Goal: Information Seeking & Learning: Learn about a topic

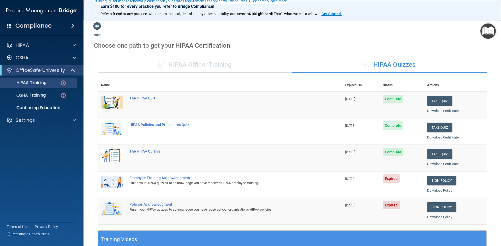
scroll to position [52, 0]
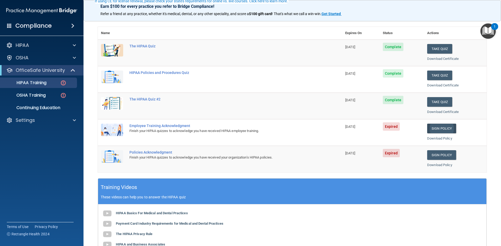
click at [441, 128] on link "Sign Policy" at bounding box center [441, 129] width 29 height 10
click at [49, 99] on link "OSHA Training" at bounding box center [36, 95] width 82 height 10
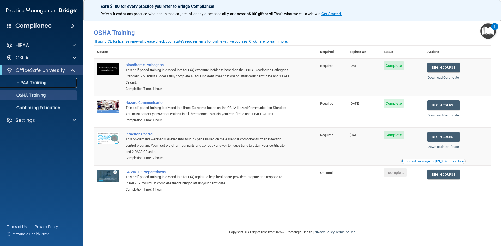
click at [54, 85] on div "HIPAA Training" at bounding box center [38, 82] width 71 height 5
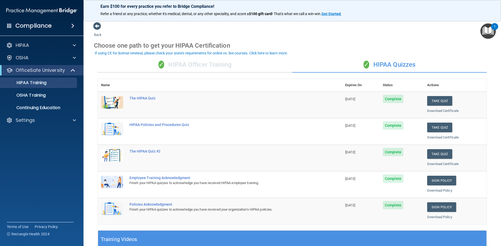
click at [255, 69] on div "✓ HIPAA Officer Training" at bounding box center [195, 65] width 194 height 16
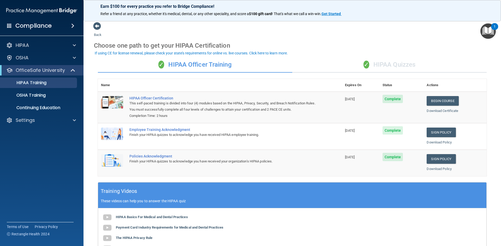
click at [375, 62] on div "✓ HIPAA Quizzes" at bounding box center [389, 65] width 194 height 16
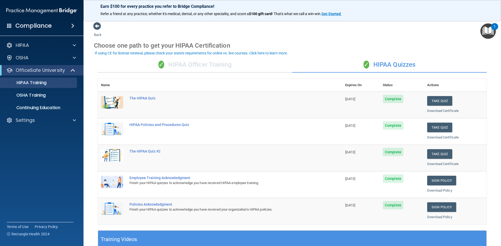
click at [249, 65] on div "✓ HIPAA Officer Training" at bounding box center [195, 65] width 194 height 16
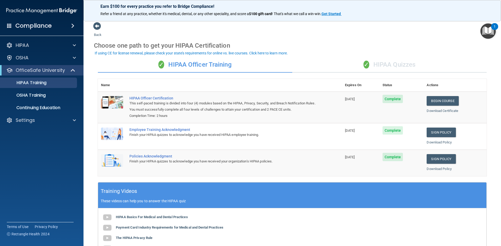
click at [412, 62] on div "✓ HIPAA Quizzes" at bounding box center [389, 65] width 194 height 16
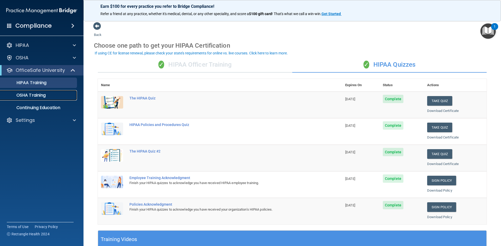
click at [43, 94] on p "OSHA Training" at bounding box center [24, 95] width 42 height 5
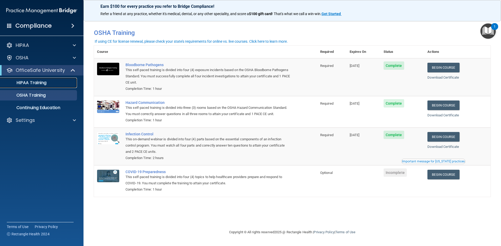
click at [41, 82] on p "HIPAA Training" at bounding box center [24, 82] width 43 height 5
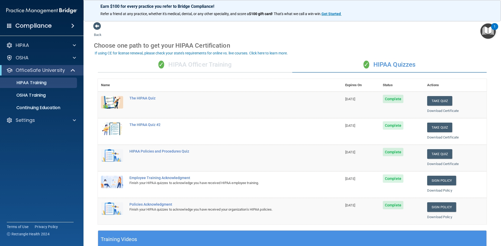
click at [227, 65] on div "✓ HIPAA Officer Training" at bounding box center [195, 65] width 194 height 16
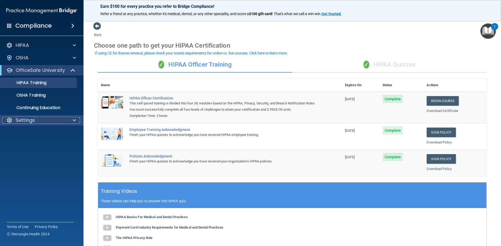
click at [26, 119] on p "Settings" at bounding box center [25, 120] width 19 height 6
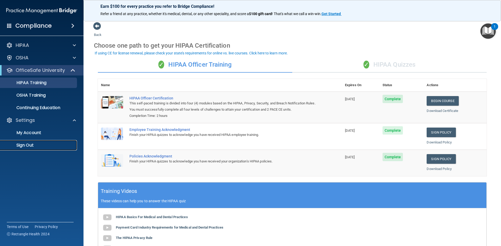
click at [30, 144] on p "Sign Out" at bounding box center [38, 145] width 71 height 5
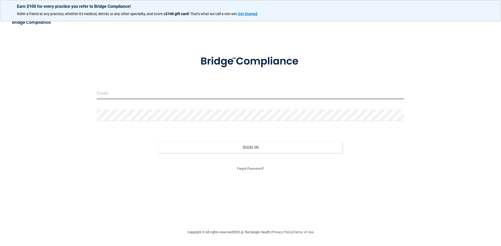
click at [138, 91] on input "email" at bounding box center [250, 94] width 307 height 12
type input "[EMAIL_ADDRESS][DOMAIN_NAME]"
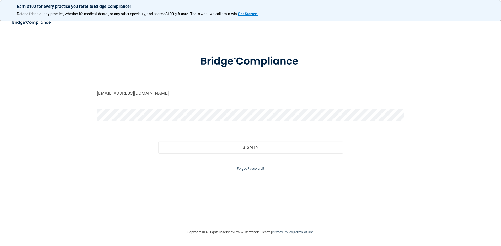
click at [158, 142] on button "Sign In" at bounding box center [250, 147] width 184 height 11
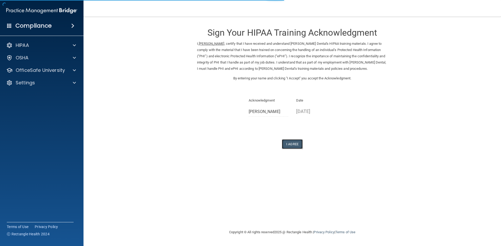
click at [289, 146] on button "I Agree" at bounding box center [292, 145] width 21 height 10
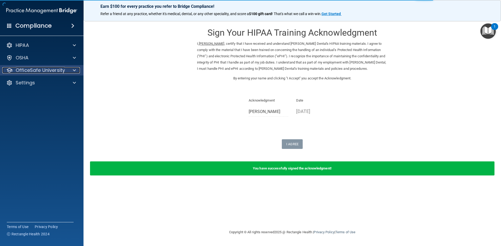
click at [57, 72] on p "OfficeSafe University" at bounding box center [40, 70] width 49 height 6
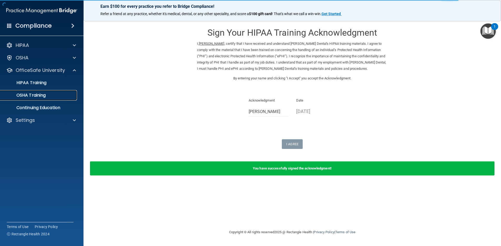
click at [44, 94] on p "OSHA Training" at bounding box center [24, 95] width 42 height 5
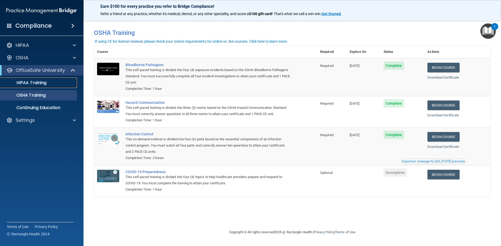
click at [50, 82] on div "HIPAA Training" at bounding box center [38, 82] width 71 height 5
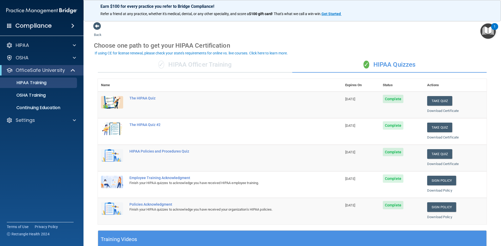
click at [188, 63] on div "✓ HIPAA Officer Training" at bounding box center [195, 65] width 194 height 16
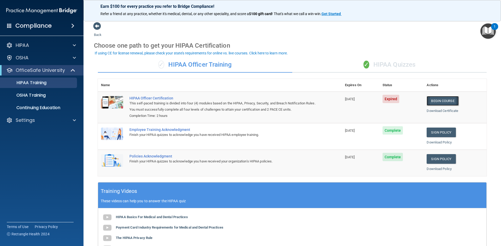
click at [440, 100] on link "Begin Course" at bounding box center [442, 101] width 32 height 10
click at [39, 44] on div "HIPAA" at bounding box center [34, 45] width 65 height 6
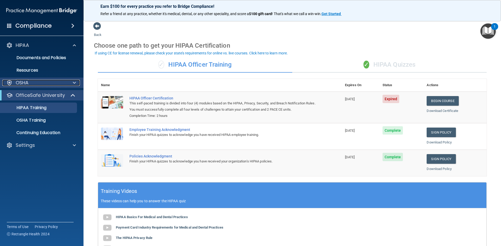
click at [47, 80] on div "OSHA" at bounding box center [34, 83] width 65 height 6
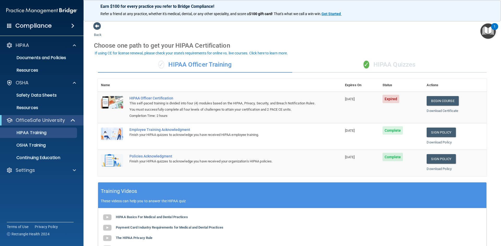
click at [369, 117] on td "[DATE]" at bounding box center [361, 108] width 38 height 32
click at [389, 64] on div "✓ HIPAA Quizzes" at bounding box center [389, 65] width 194 height 16
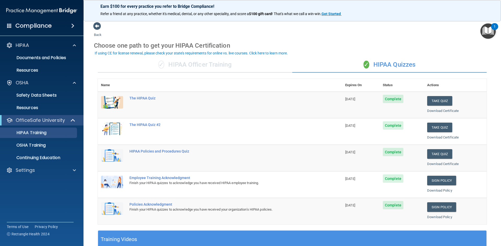
click at [276, 70] on div "✓ HIPAA Officer Training" at bounding box center [195, 65] width 194 height 16
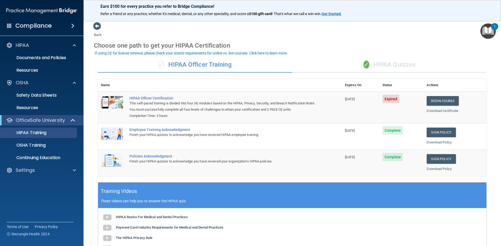
click at [365, 62] on span "✓" at bounding box center [366, 65] width 6 height 8
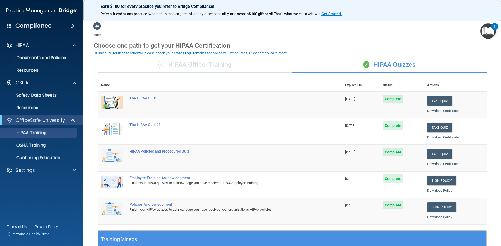
click at [299, 68] on div "✓ HIPAA Quizzes" at bounding box center [389, 65] width 194 height 16
click at [248, 62] on div "✓ HIPAA Officer Training" at bounding box center [195, 65] width 194 height 16
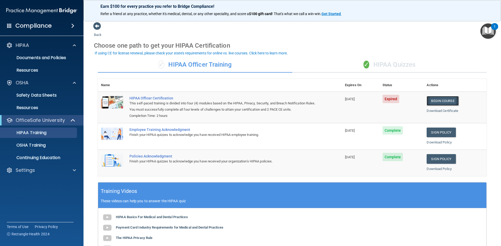
click at [441, 102] on link "Begin Course" at bounding box center [442, 101] width 32 height 10
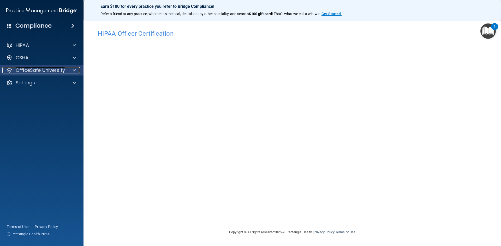
click at [69, 71] on div at bounding box center [73, 70] width 13 height 6
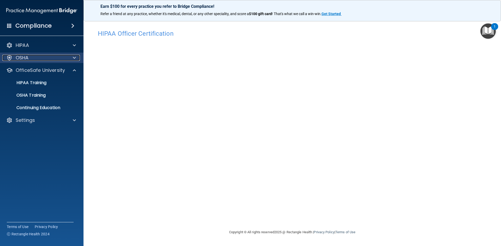
click at [34, 58] on div "OSHA" at bounding box center [34, 58] width 65 height 6
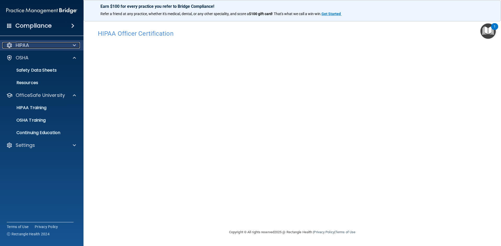
click at [43, 45] on div "HIPAA" at bounding box center [34, 45] width 65 height 6
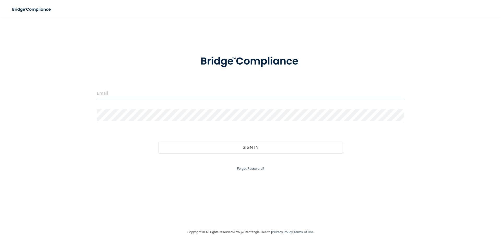
click at [147, 89] on input "email" at bounding box center [250, 94] width 307 height 12
type input "[EMAIL_ADDRESS][DOMAIN_NAME]"
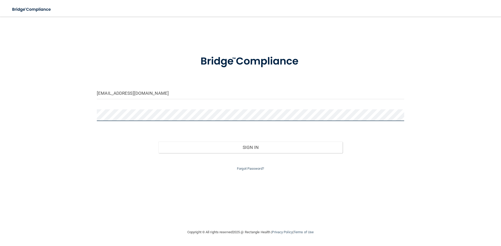
click at [158, 142] on button "Sign In" at bounding box center [250, 147] width 184 height 11
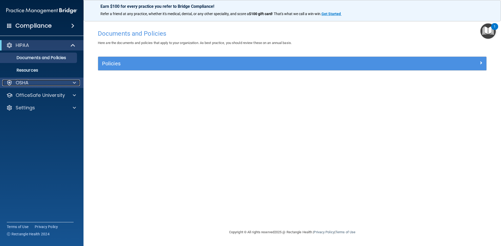
click at [73, 81] on span at bounding box center [74, 83] width 3 height 6
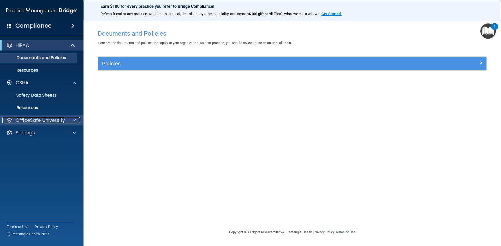
click at [76, 119] on div at bounding box center [73, 120] width 13 height 6
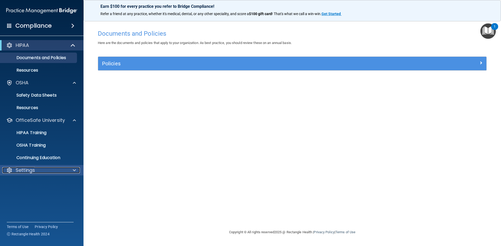
click at [73, 170] on span at bounding box center [74, 170] width 3 height 6
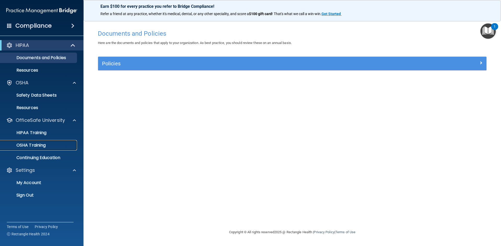
click at [43, 146] on p "OSHA Training" at bounding box center [24, 145] width 42 height 5
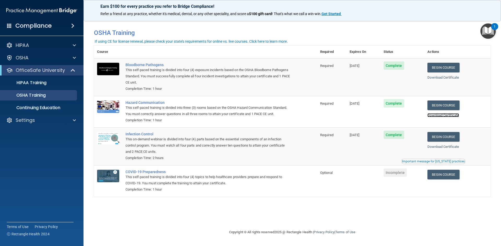
click at [448, 117] on link "Download Certificate" at bounding box center [443, 115] width 32 height 4
click at [272, 43] on div "If using CE for license renewal, please check your state's requirements for onl…" at bounding box center [191, 42] width 193 height 4
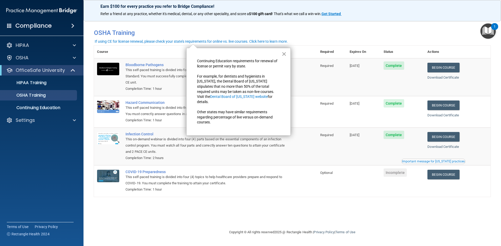
click at [285, 54] on button "×" at bounding box center [283, 54] width 5 height 8
